Goal: Task Accomplishment & Management: Manage account settings

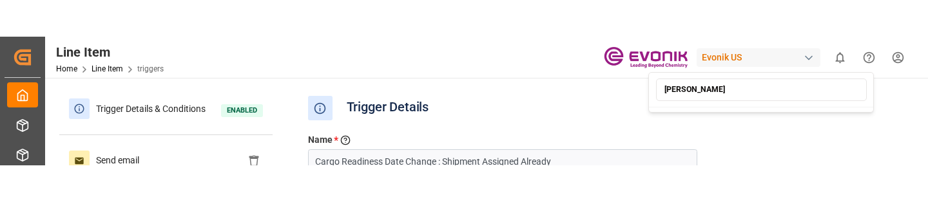
scroll to position [726, 0]
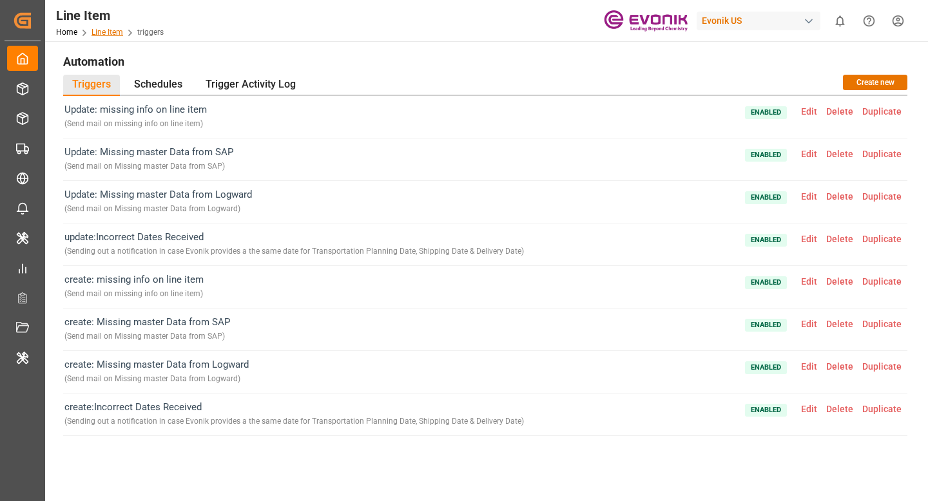
click at [110, 32] on link "Line Item" at bounding box center [107, 32] width 32 height 9
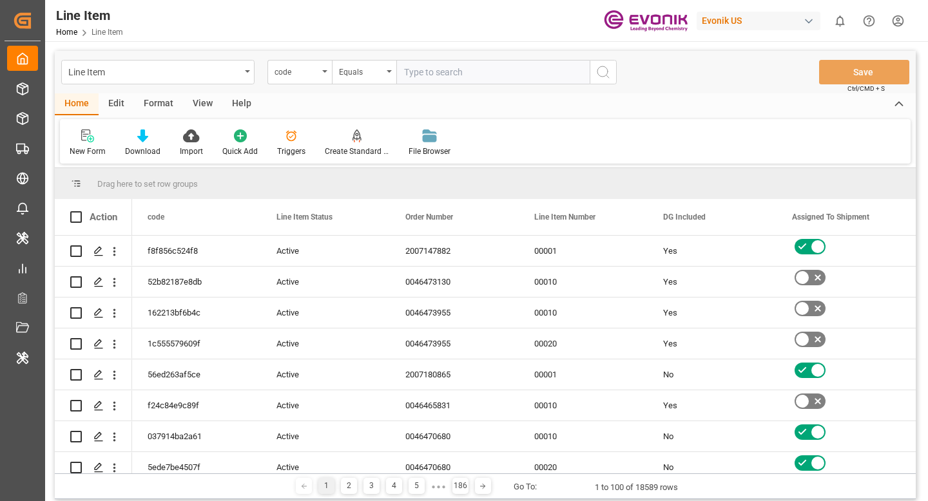
click at [109, 101] on div "Edit" at bounding box center [116, 104] width 35 height 22
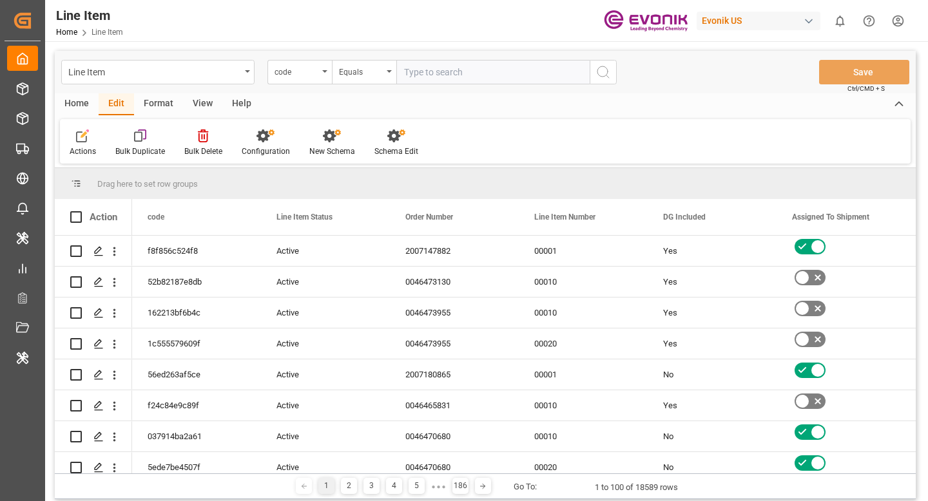
click at [427, 72] on input "text" at bounding box center [492, 72] width 193 height 24
paste input "39d2f3383b3b"
type input "39d2f3383b3b"
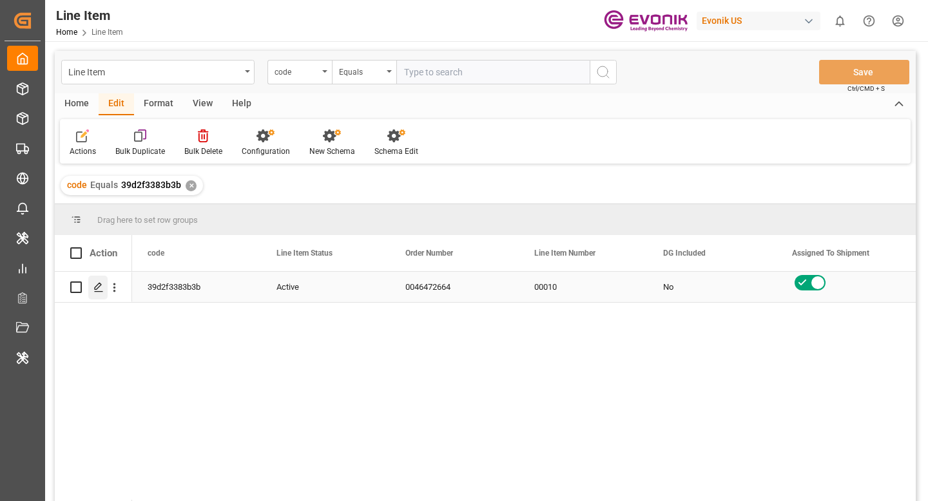
click at [97, 289] on polygon "Press SPACE to select this row." at bounding box center [98, 287] width 6 height 6
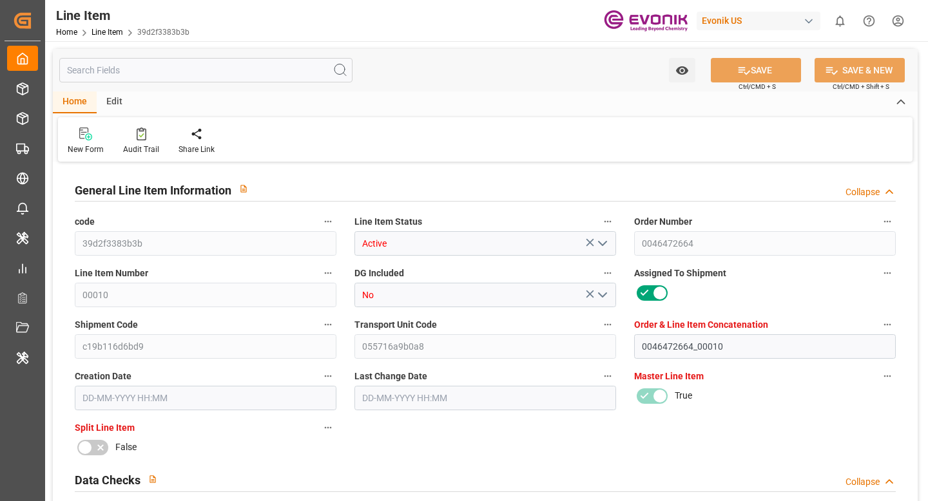
type input "2"
type input "404.272"
type input "360"
type input "2.043"
type input "8"
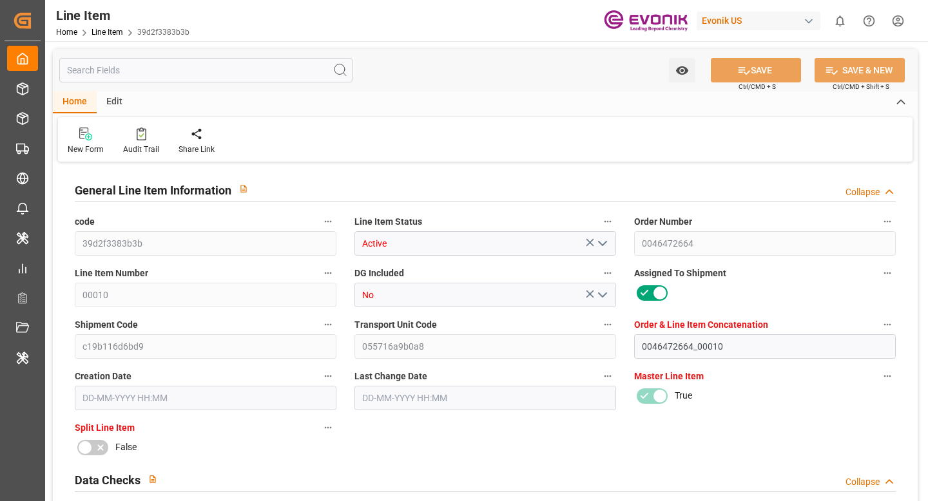
type input "2"
type input "2714.4"
type input "8"
type input "404.272"
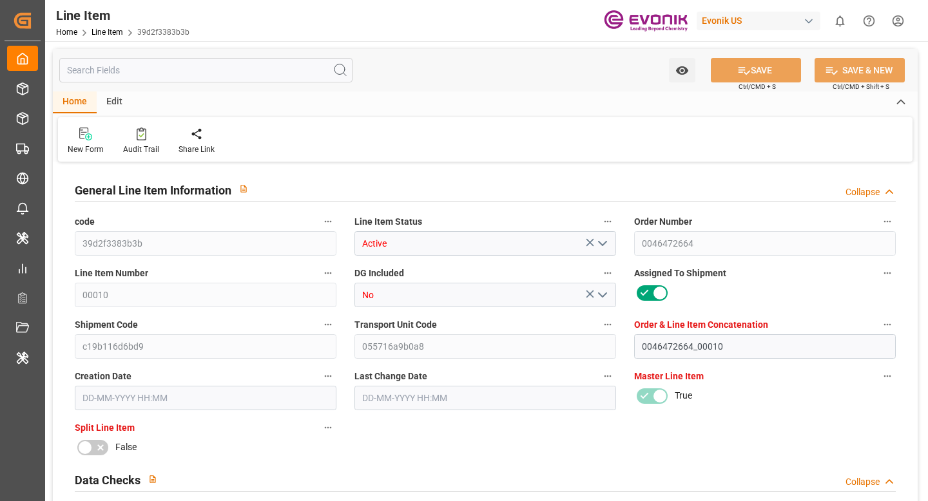
type input "404.272"
type input "444.272"
type input "360"
type input "2.043"
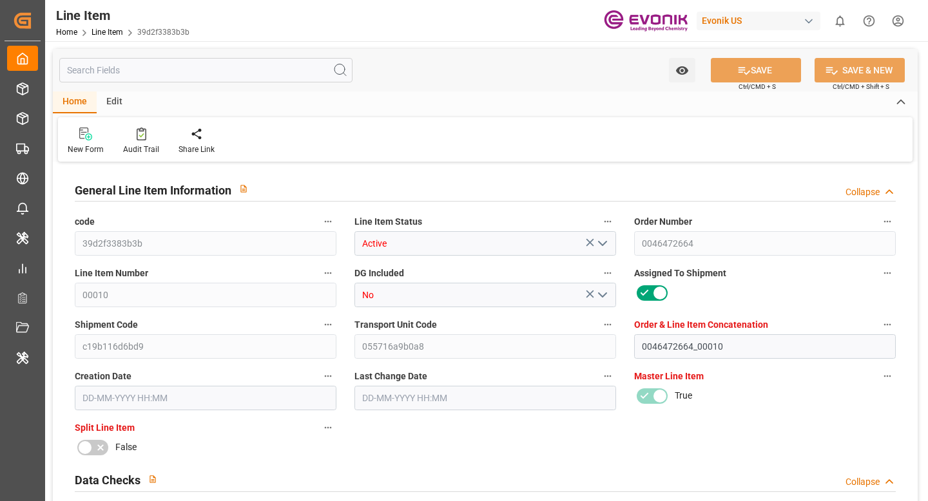
type input "2042.968"
type input "8"
type input "404.272"
type input "360"
type input "2.0429"
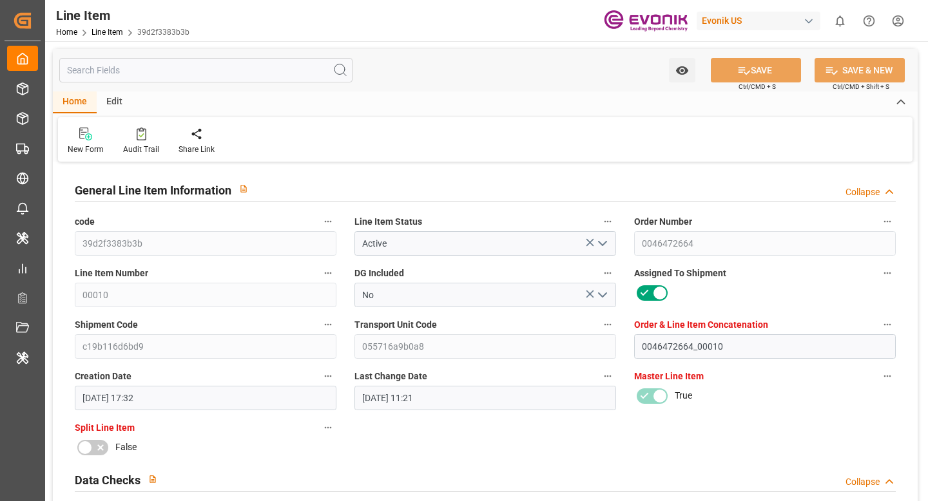
type input "10-09-2025 17:32"
type input "02-10-2025 11:21"
type input "08-12-2025"
type input "08-10-2025"
type input "30-09-2025"
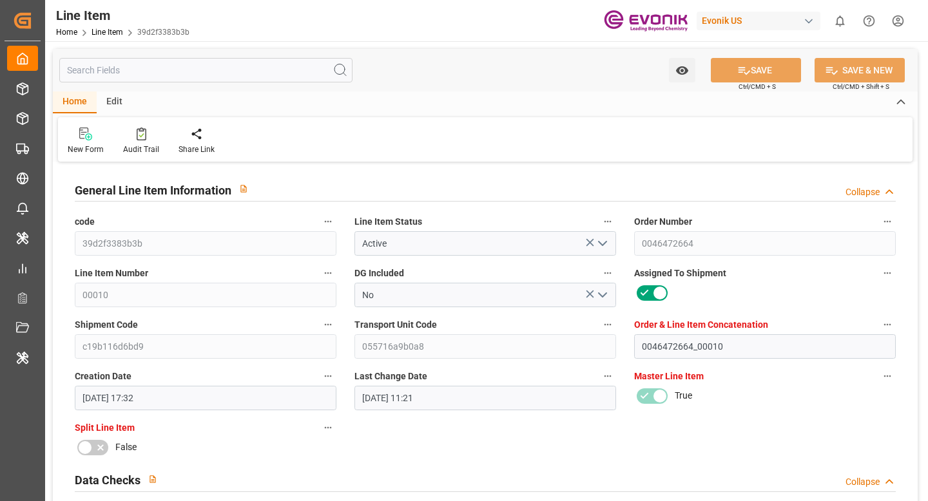
type input "01-10-2025"
click at [179, 68] on input "text" at bounding box center [205, 70] width 293 height 24
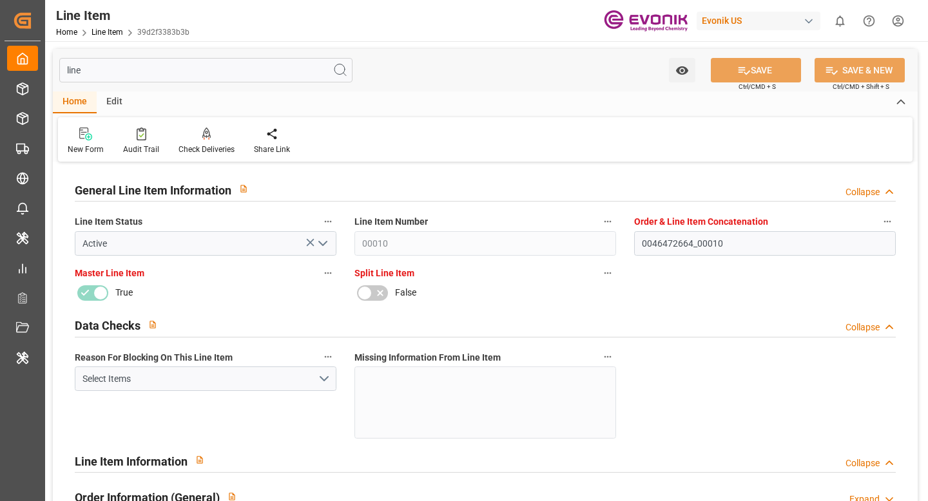
click at [201, 67] on input "line" at bounding box center [205, 70] width 293 height 24
type input "as"
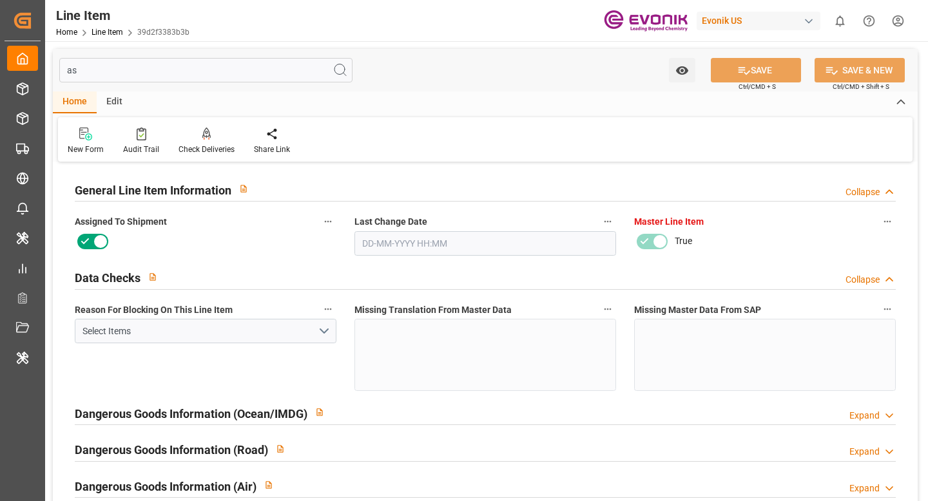
type input "02-10-2025 11:21"
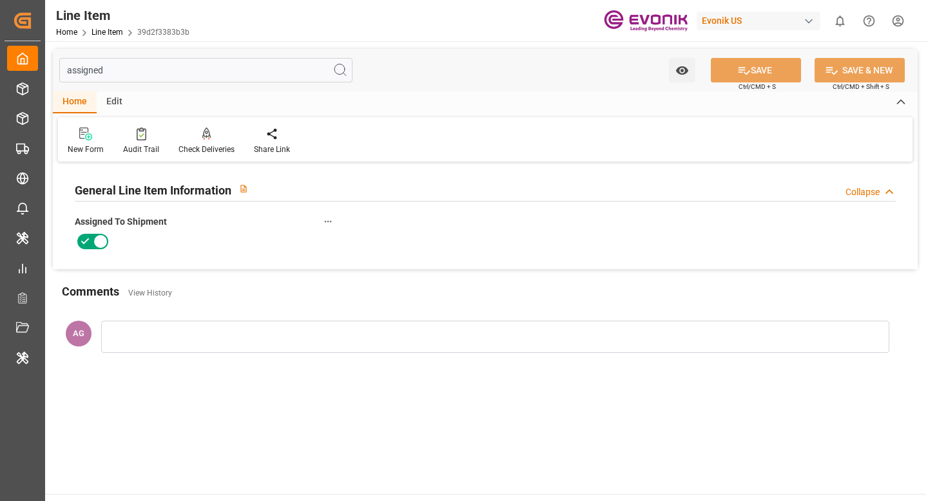
click at [181, 79] on input "assigned" at bounding box center [205, 70] width 293 height 24
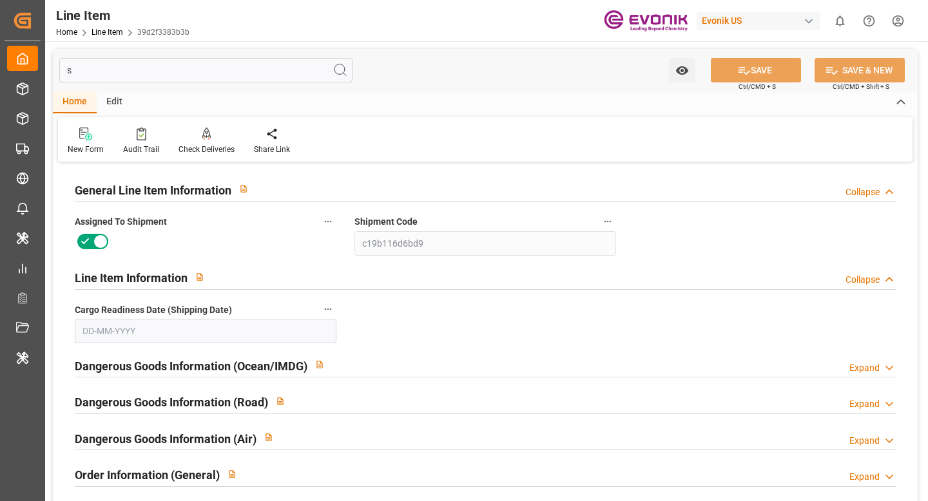
type input "sh"
type input "08-10-2025"
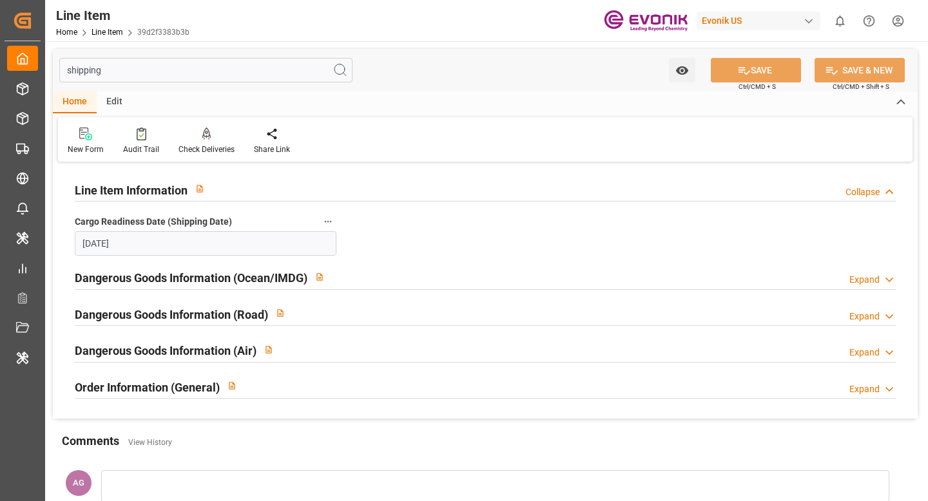
click at [254, 68] on input "shipping" at bounding box center [205, 70] width 293 height 24
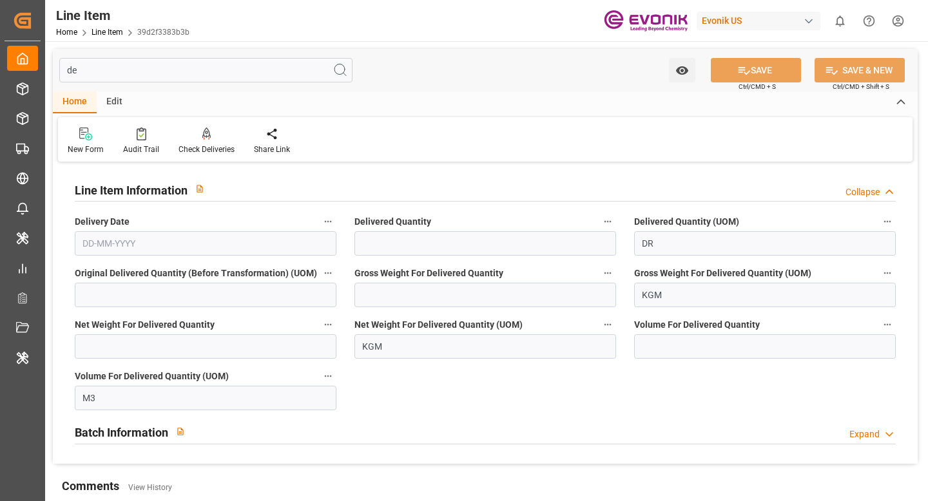
type input "del"
type input "8"
type input "404.272"
type input "360"
type input "2.0429"
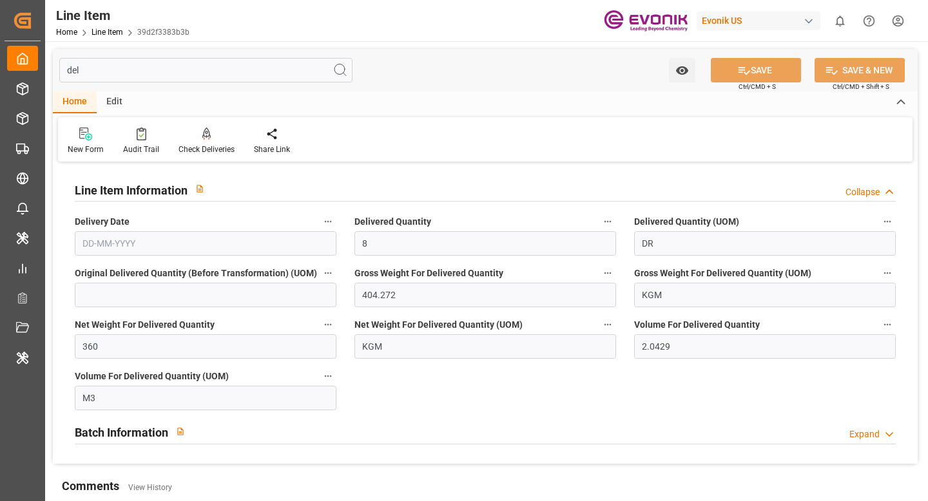
type input "08-12-2025"
type input "deliver"
click at [139, 136] on icon at bounding box center [142, 134] width 10 height 13
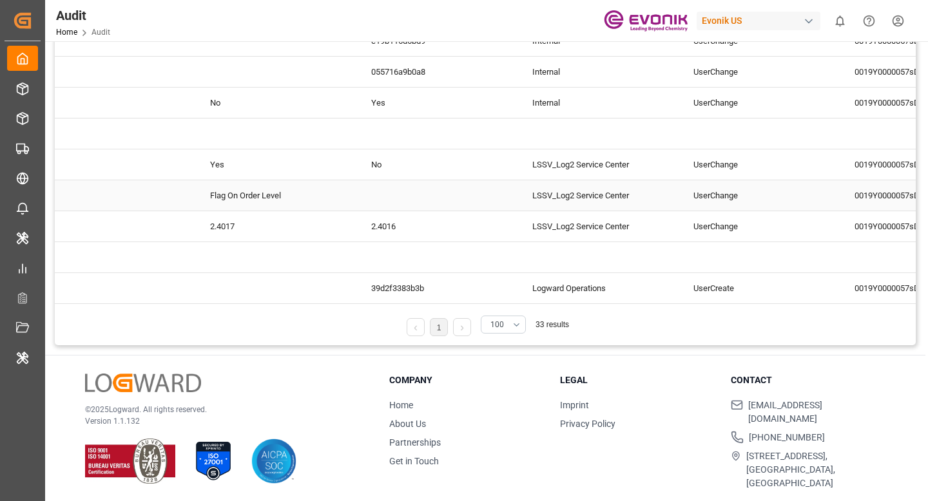
scroll to position [0, 911]
